Goal: Information Seeking & Learning: Learn about a topic

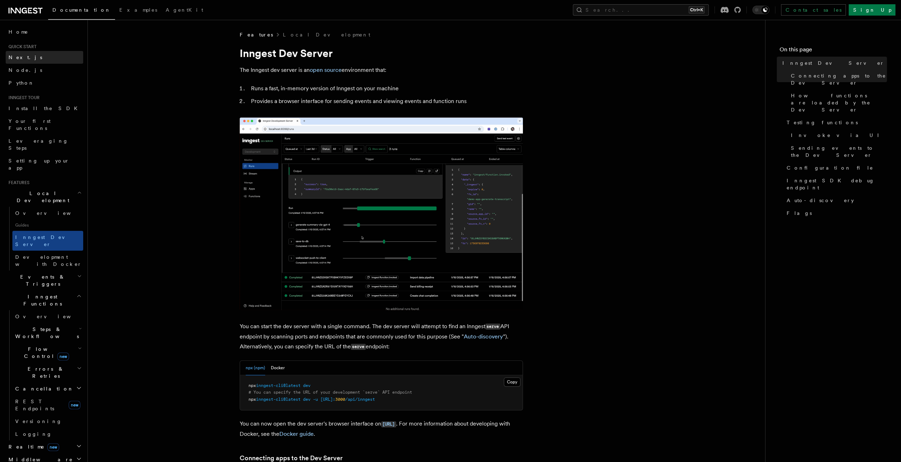
click at [25, 61] on link "Next.js" at bounding box center [45, 57] width 78 height 13
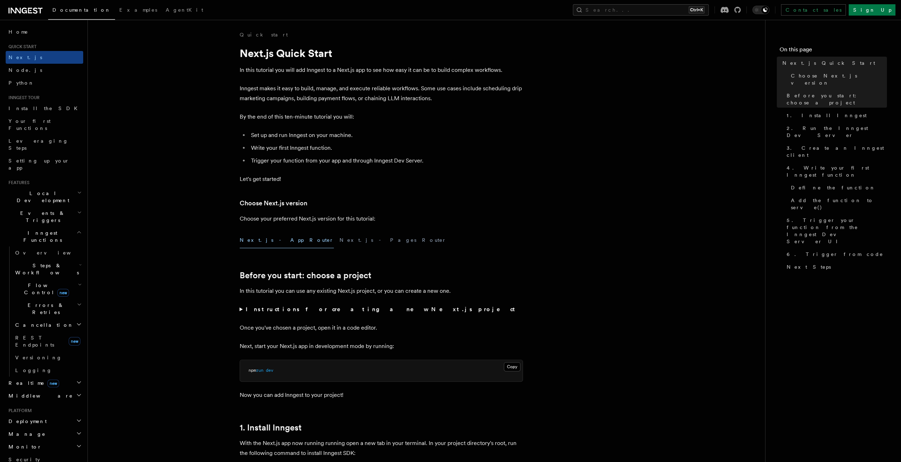
click at [24, 12] on icon at bounding box center [25, 10] width 34 height 8
